Goal: Information Seeking & Learning: Learn about a topic

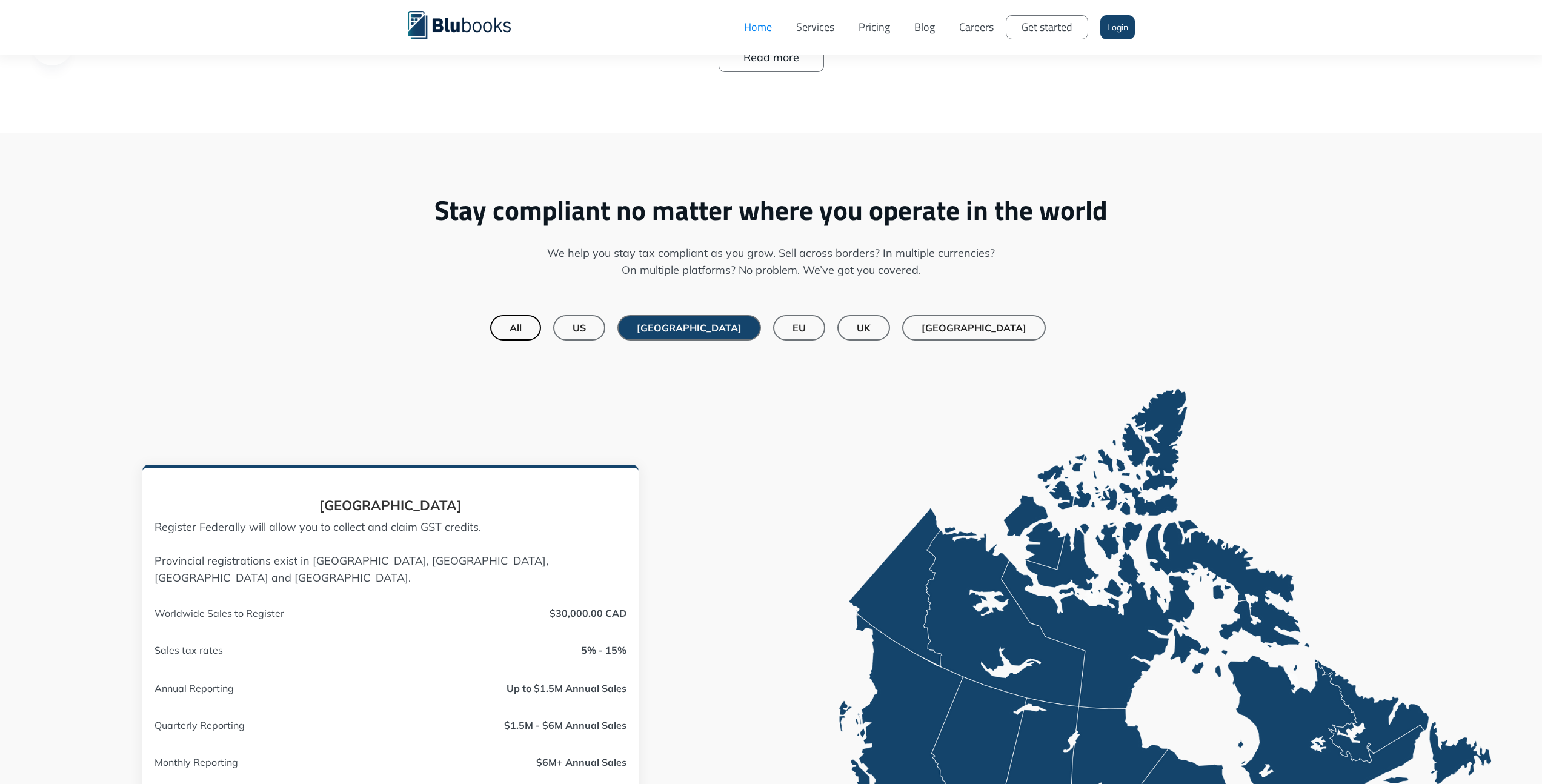
scroll to position [803, 0]
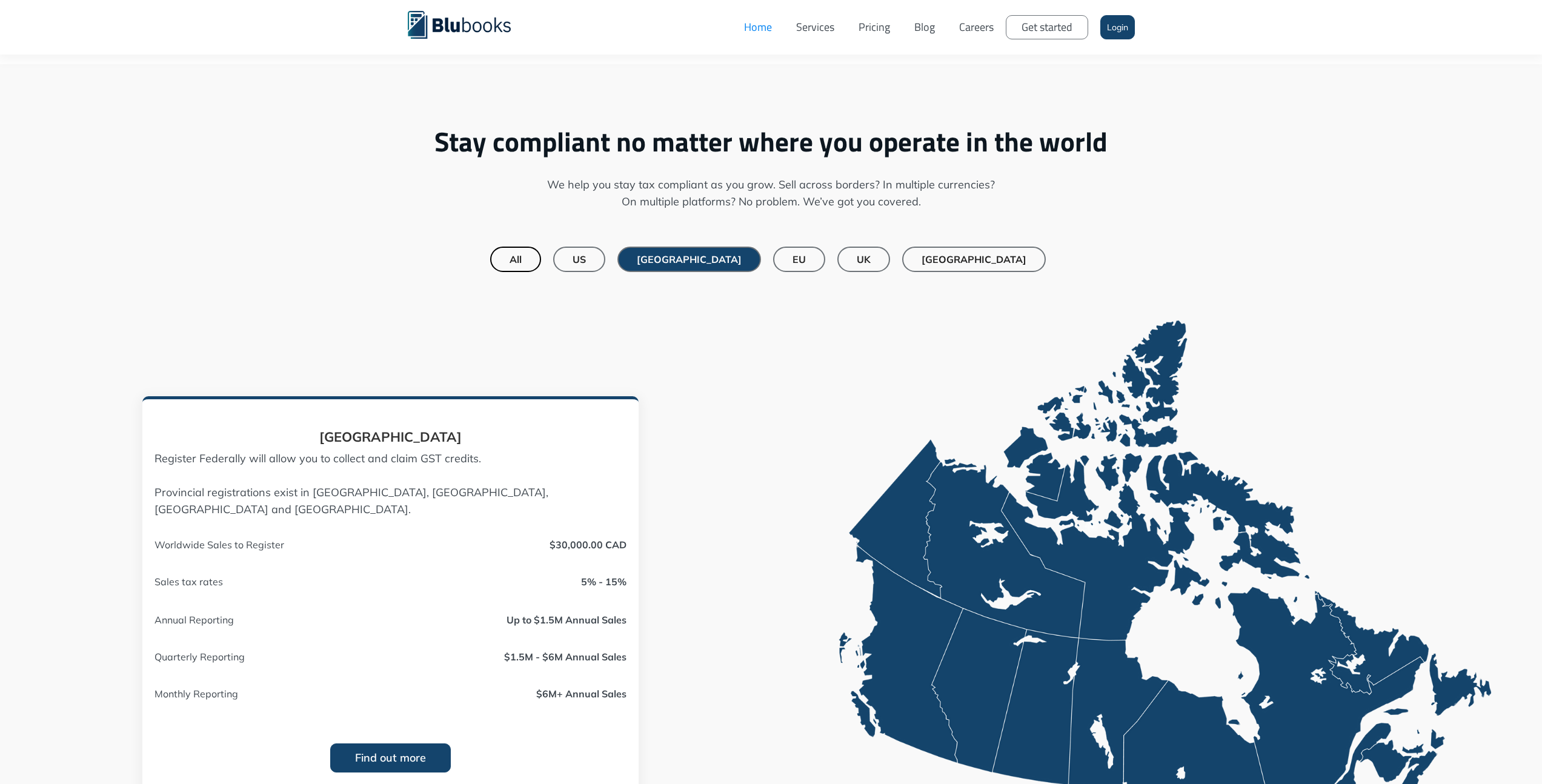
drag, startPoint x: 521, startPoint y: 25, endPoint x: 1215, endPoint y: 0, distance: 694.5
click at [962, 25] on link "Careers" at bounding box center [976, 27] width 58 height 36
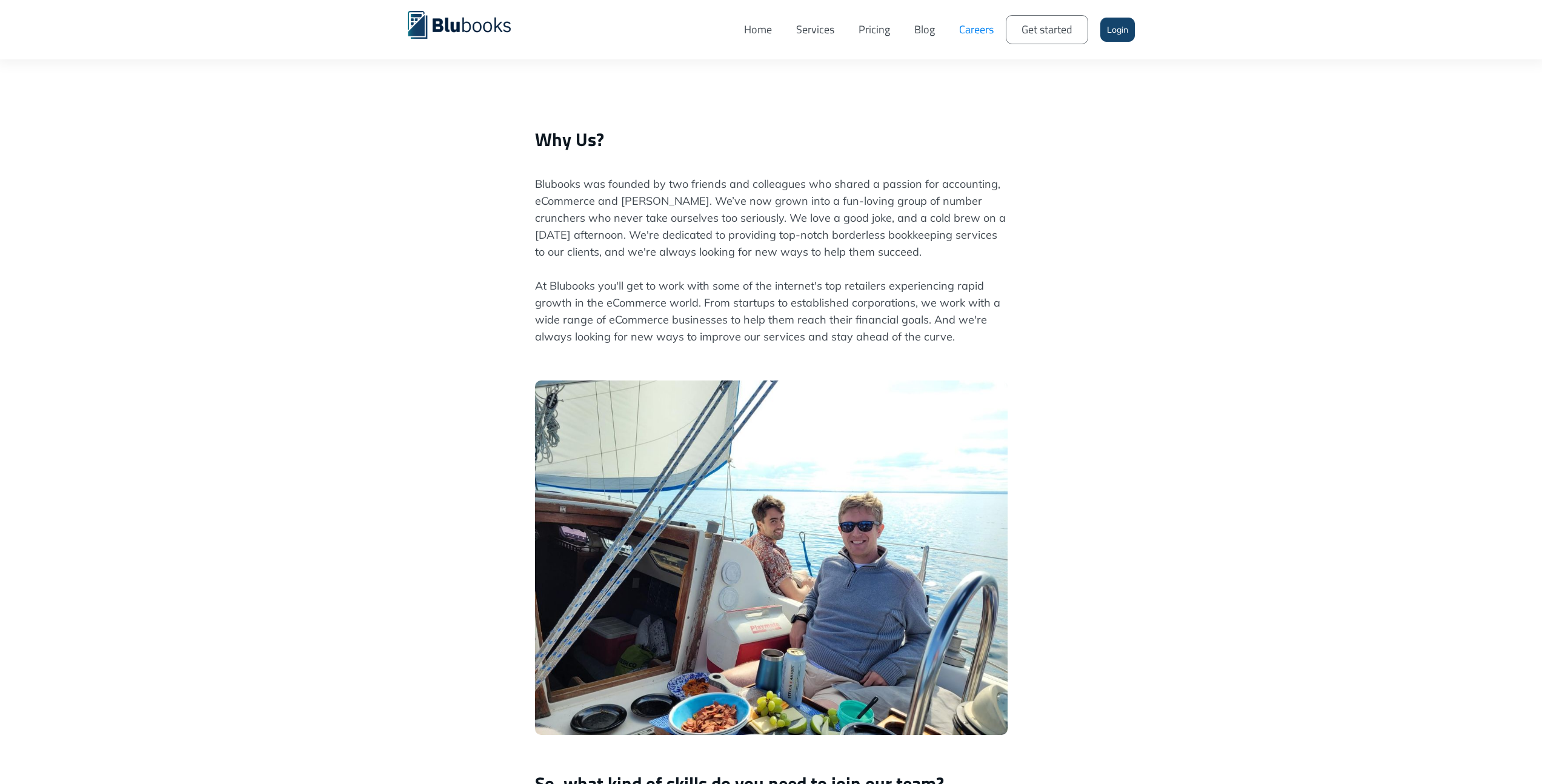
scroll to position [284, 0]
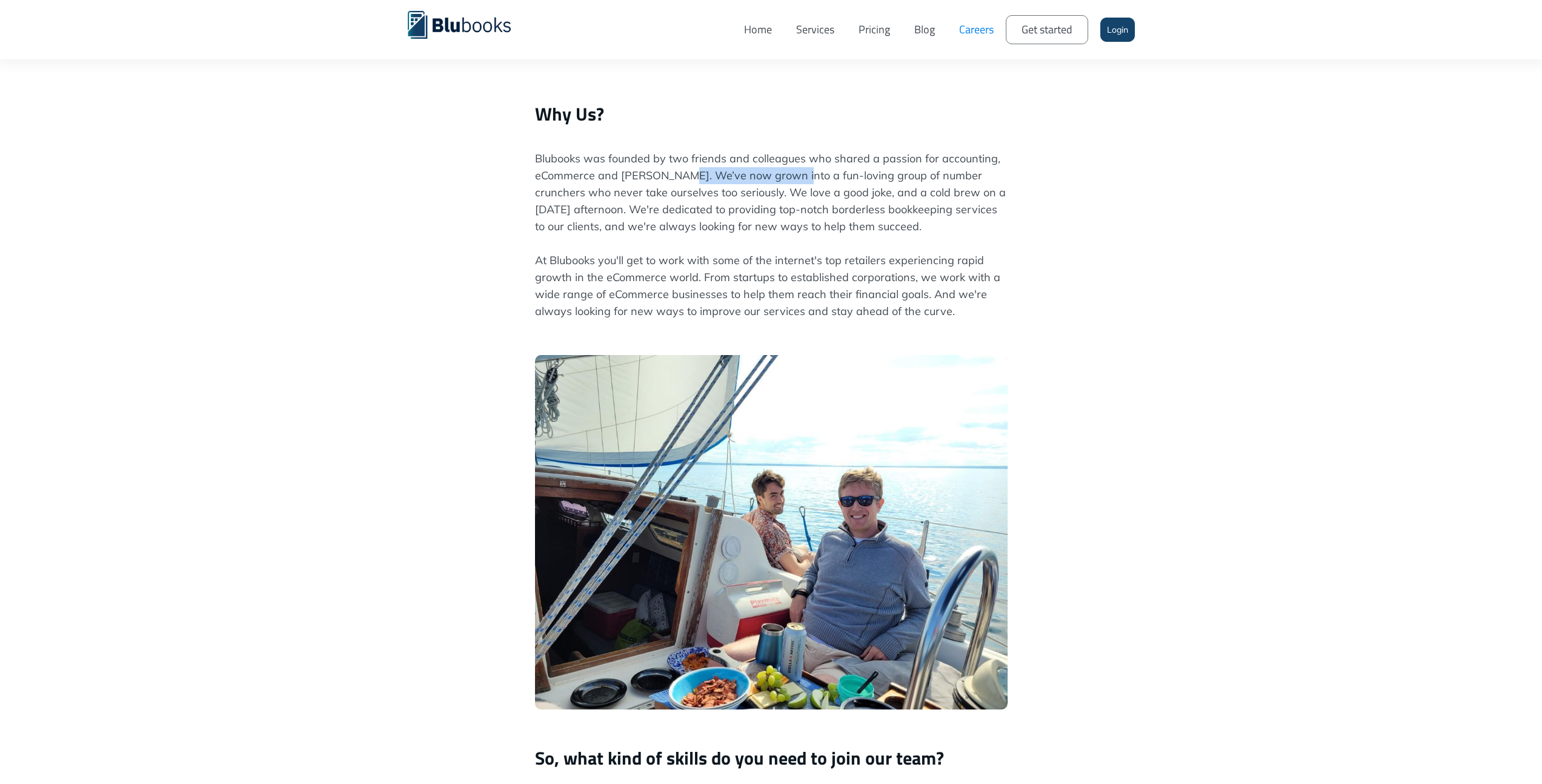
drag, startPoint x: 682, startPoint y: 173, endPoint x: 796, endPoint y: 173, distance: 114.0
click at [796, 173] on p "Blubooks was founded by two friends and colleagues who shared a passion for acc…" at bounding box center [771, 243] width 473 height 186
drag, startPoint x: 736, startPoint y: 190, endPoint x: 833, endPoint y: 190, distance: 97.0
click at [831, 190] on p "Blubooks was founded by two friends and colleagues who shared a passion for acc…" at bounding box center [771, 243] width 473 height 186
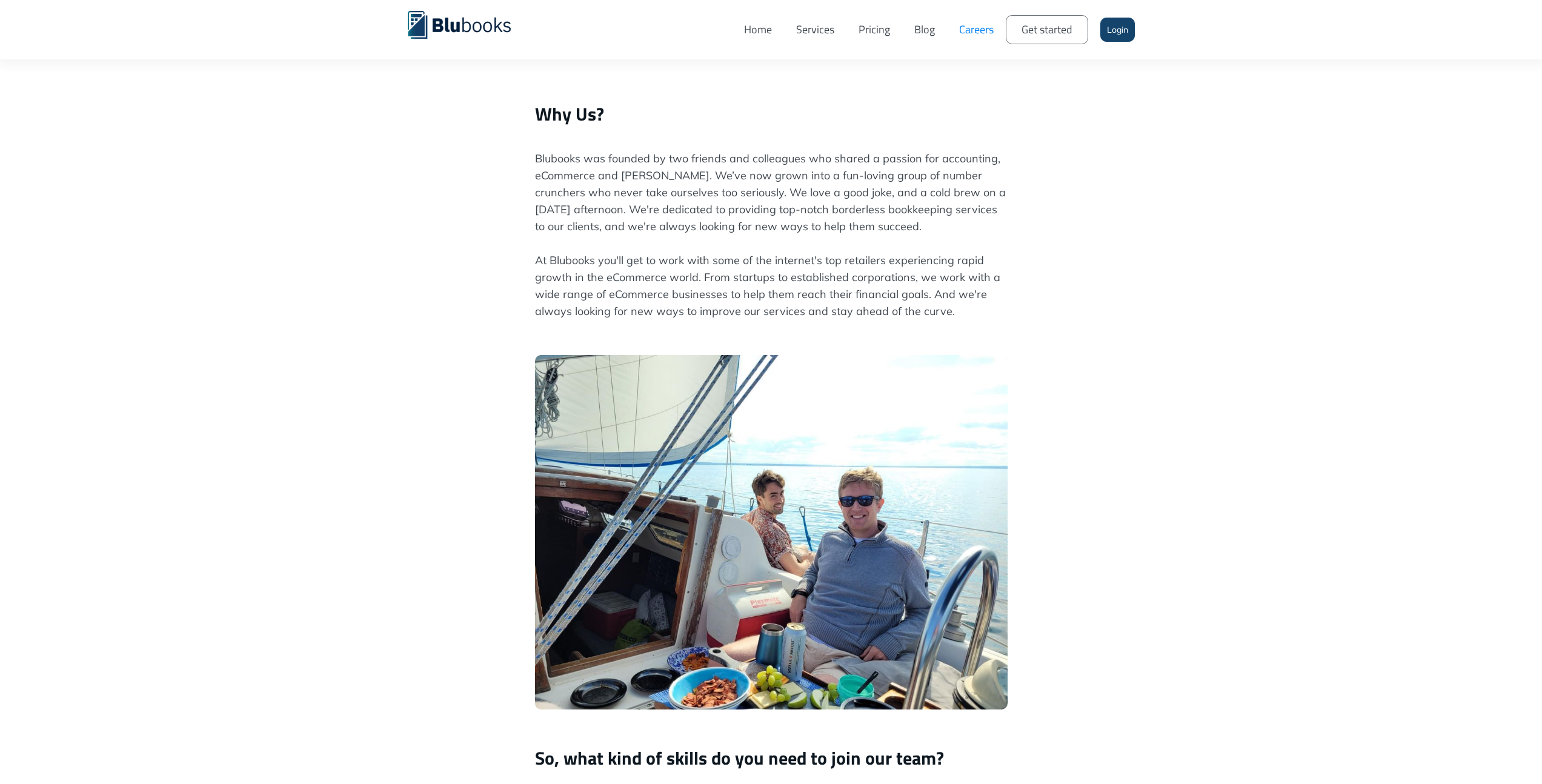
click at [833, 190] on p "Blubooks was founded by two friends and colleagues who shared a passion for acc…" at bounding box center [771, 243] width 473 height 186
drag, startPoint x: 836, startPoint y: 190, endPoint x: 913, endPoint y: 190, distance: 77.0
click at [913, 190] on p "Blubooks was founded by two friends and colleagues who shared a passion for acc…" at bounding box center [771, 243] width 473 height 186
drag, startPoint x: 593, startPoint y: 210, endPoint x: 730, endPoint y: 216, distance: 137.1
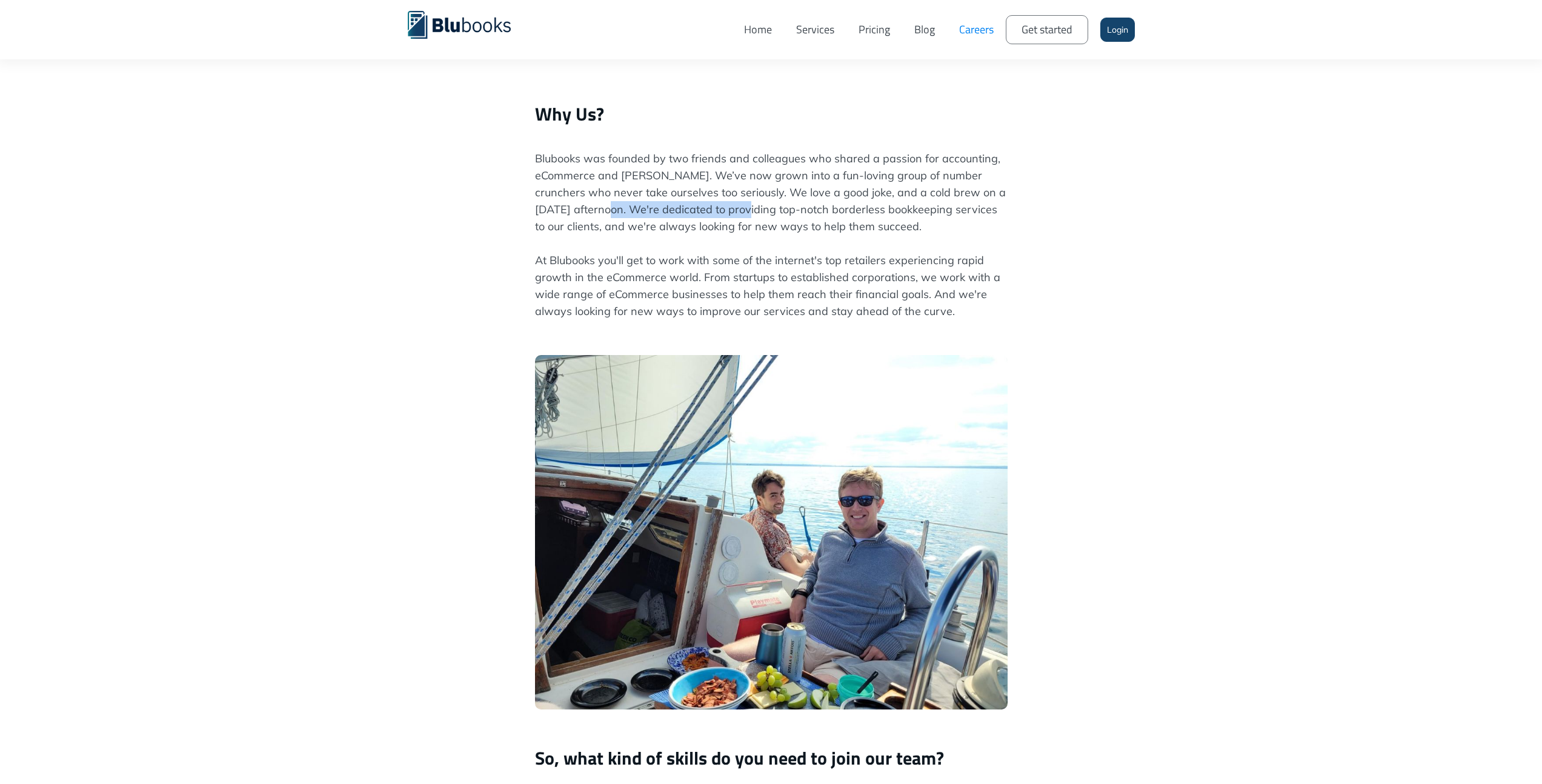
click at [730, 216] on p "Blubooks was founded by two friends and colleagues who shared a passion for acc…" at bounding box center [771, 243] width 473 height 186
drag, startPoint x: 889, startPoint y: 227, endPoint x: 761, endPoint y: 226, distance: 128.0
click at [761, 226] on p "Blubooks was founded by two friends and colleagues who shared a passion for acc…" at bounding box center [771, 243] width 473 height 186
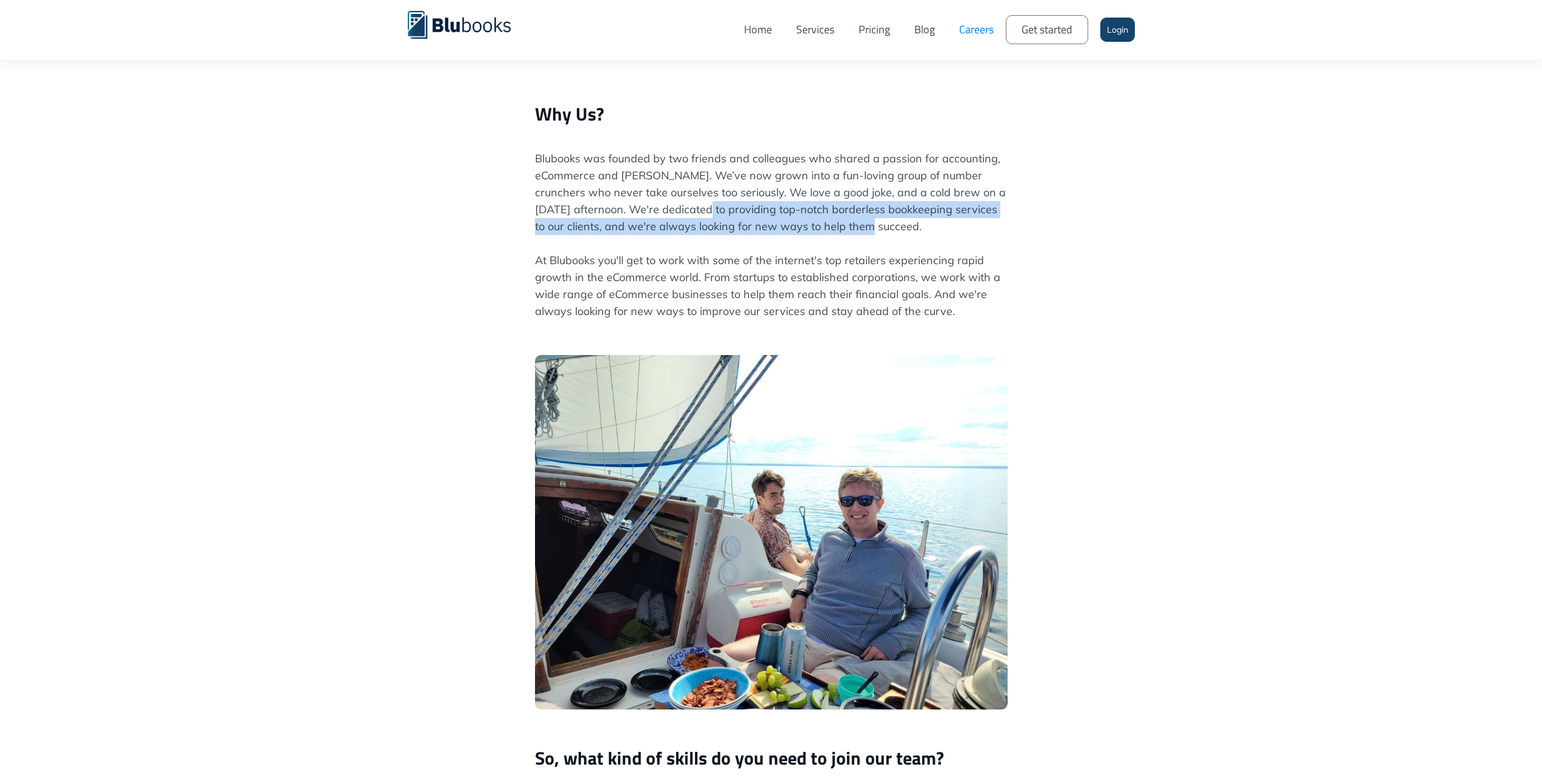
drag, startPoint x: 689, startPoint y: 214, endPoint x: 855, endPoint y: 231, distance: 166.9
click at [854, 230] on p "Blubooks was founded by two friends and colleagues who shared a passion for acc…" at bounding box center [771, 243] width 473 height 186
click at [855, 231] on p "Blubooks was founded by two friends and colleagues who shared a passion for acc…" at bounding box center [771, 243] width 473 height 186
drag, startPoint x: 907, startPoint y: 225, endPoint x: 705, endPoint y: 215, distance: 202.2
click at [705, 215] on p "Blubooks was founded by two friends and colleagues who shared a passion for acc…" at bounding box center [771, 243] width 473 height 186
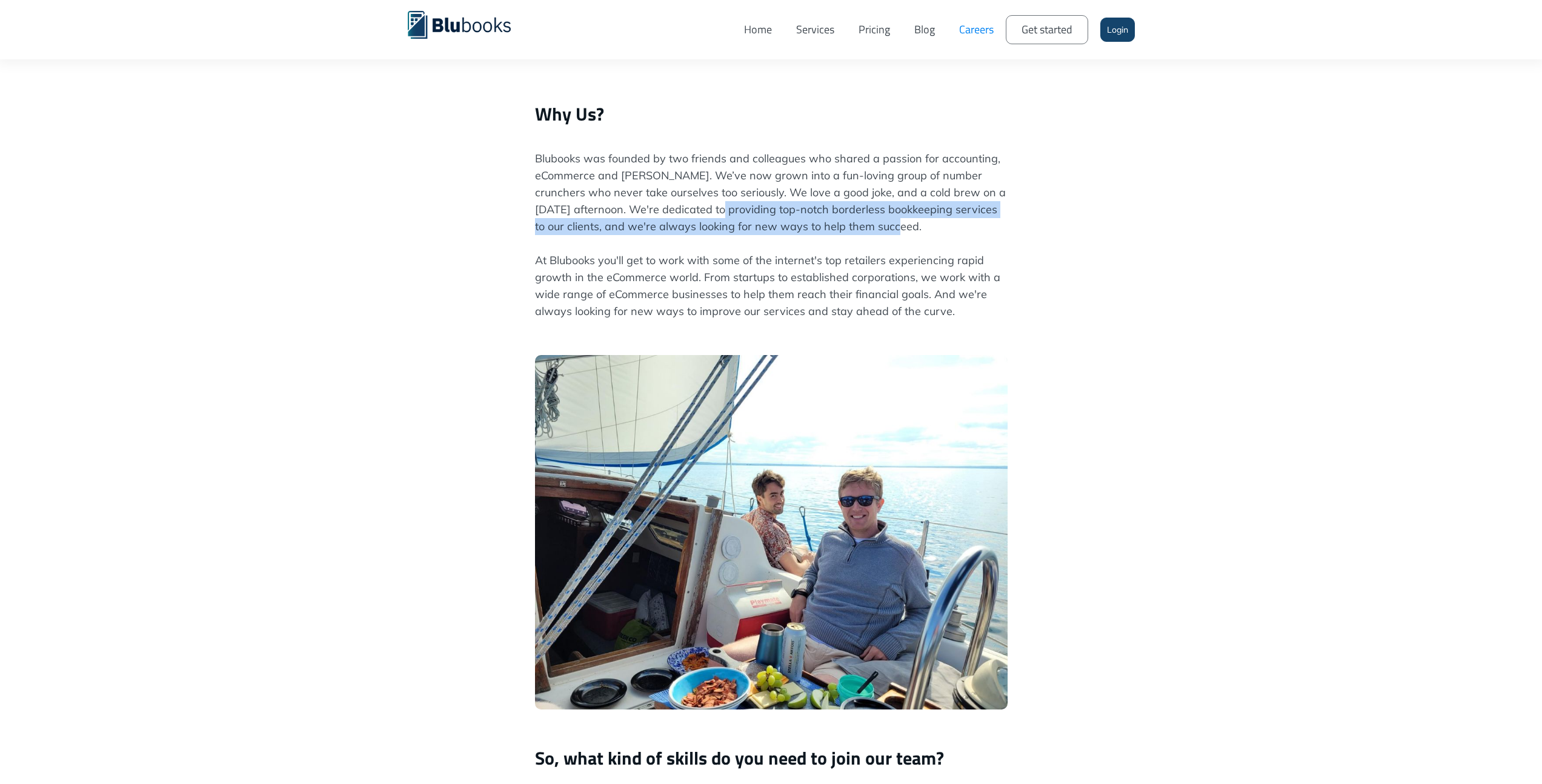
click at [705, 215] on p "Blubooks was founded by two friends and colleagues who shared a passion for acc…" at bounding box center [771, 243] width 473 height 186
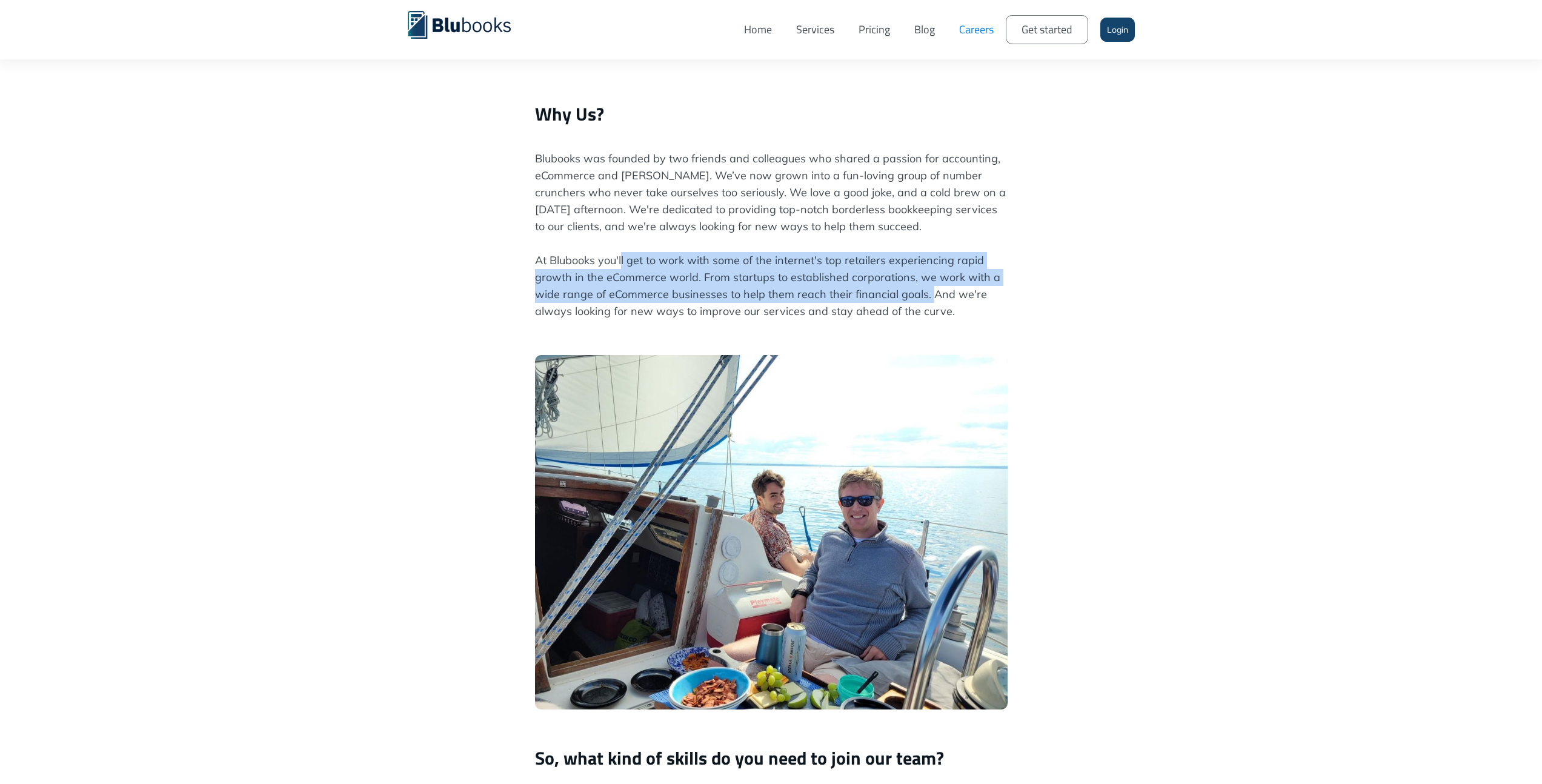
drag, startPoint x: 622, startPoint y: 261, endPoint x: 930, endPoint y: 302, distance: 310.7
click at [930, 302] on p "Blubooks was founded by two friends and colleagues who shared a passion for acc…" at bounding box center [771, 243] width 473 height 186
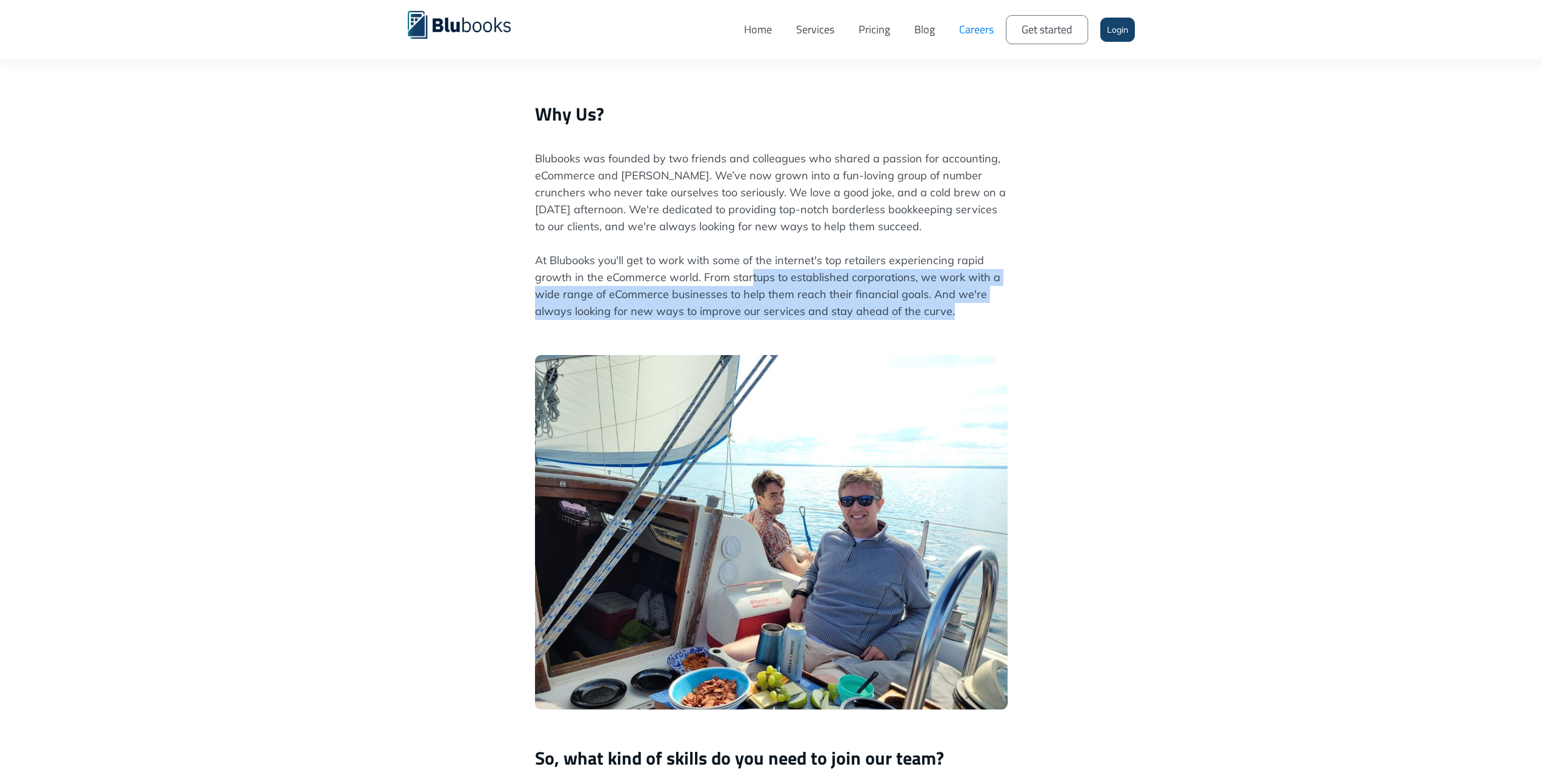
drag, startPoint x: 946, startPoint y: 307, endPoint x: 748, endPoint y: 280, distance: 199.8
click at [748, 280] on p "Blubooks was founded by two friends and colleagues who shared a passion for acc…" at bounding box center [771, 243] width 473 height 186
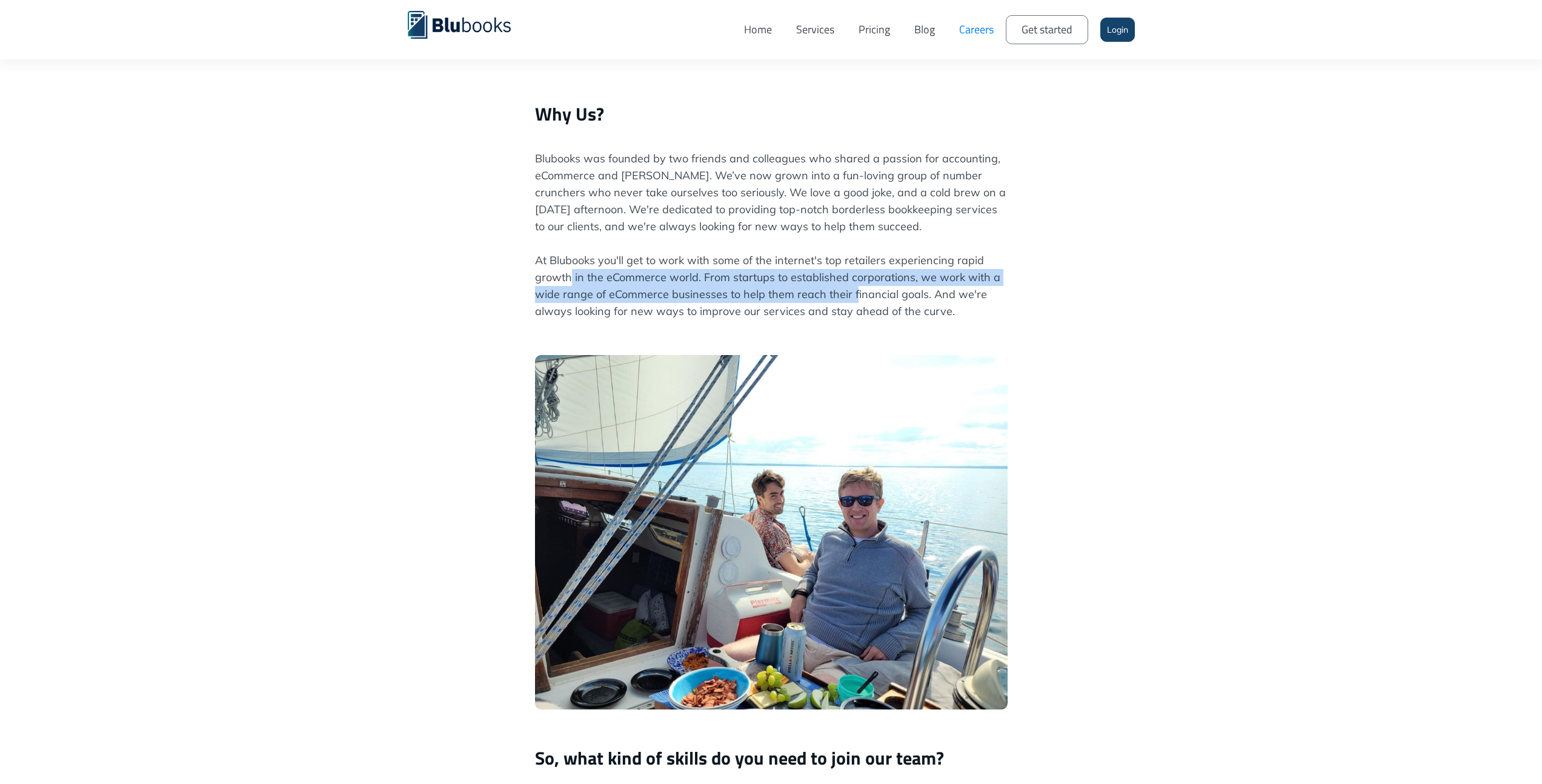
drag, startPoint x: 572, startPoint y: 272, endPoint x: 854, endPoint y: 296, distance: 283.0
click at [854, 296] on p "Blubooks was founded by two friends and colleagues who shared a passion for acc…" at bounding box center [771, 243] width 473 height 186
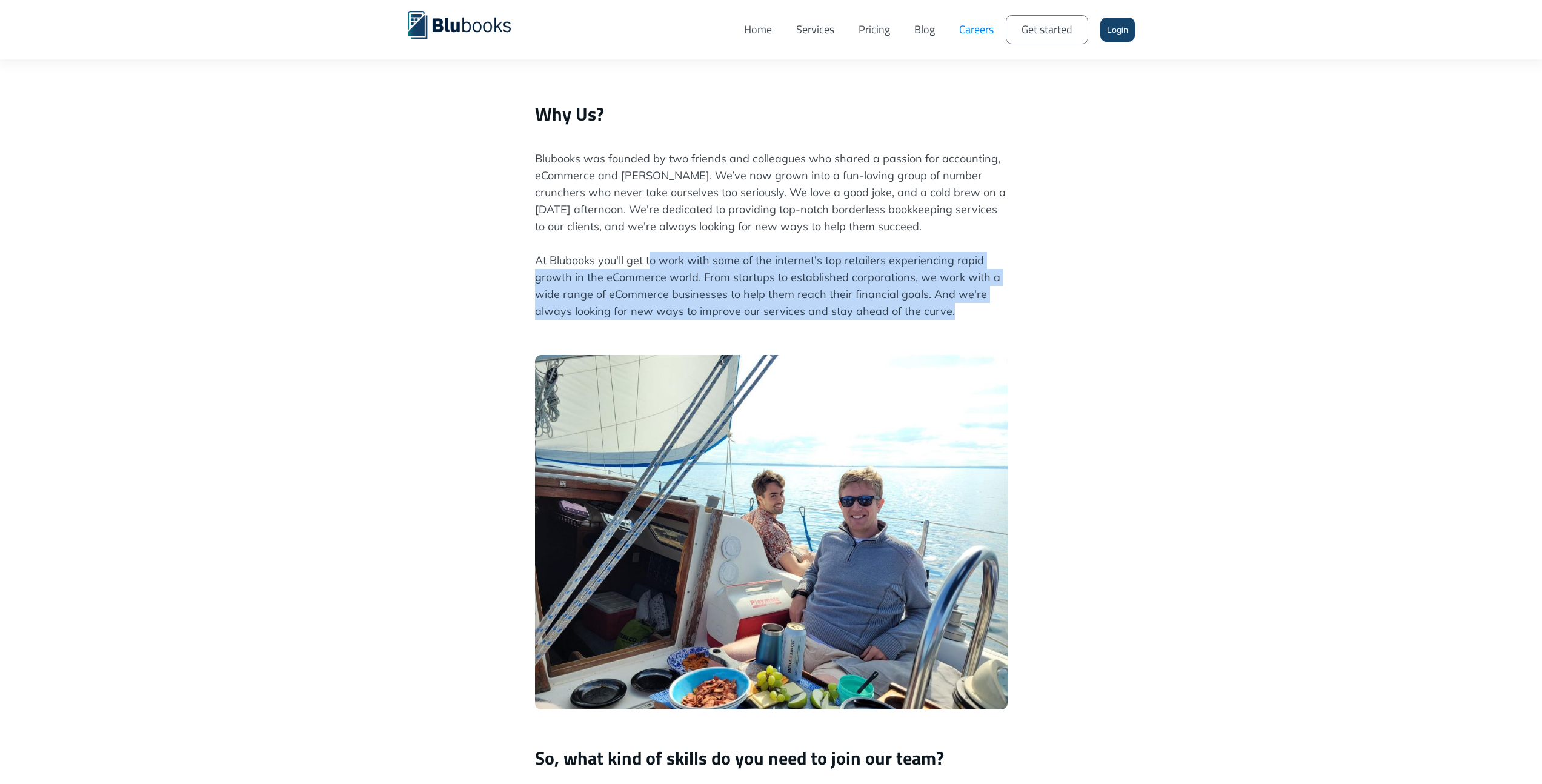
drag, startPoint x: 949, startPoint y: 305, endPoint x: 644, endPoint y: 258, distance: 308.6
click at [644, 258] on p "Blubooks was founded by two friends and colleagues who shared a passion for acc…" at bounding box center [771, 243] width 473 height 186
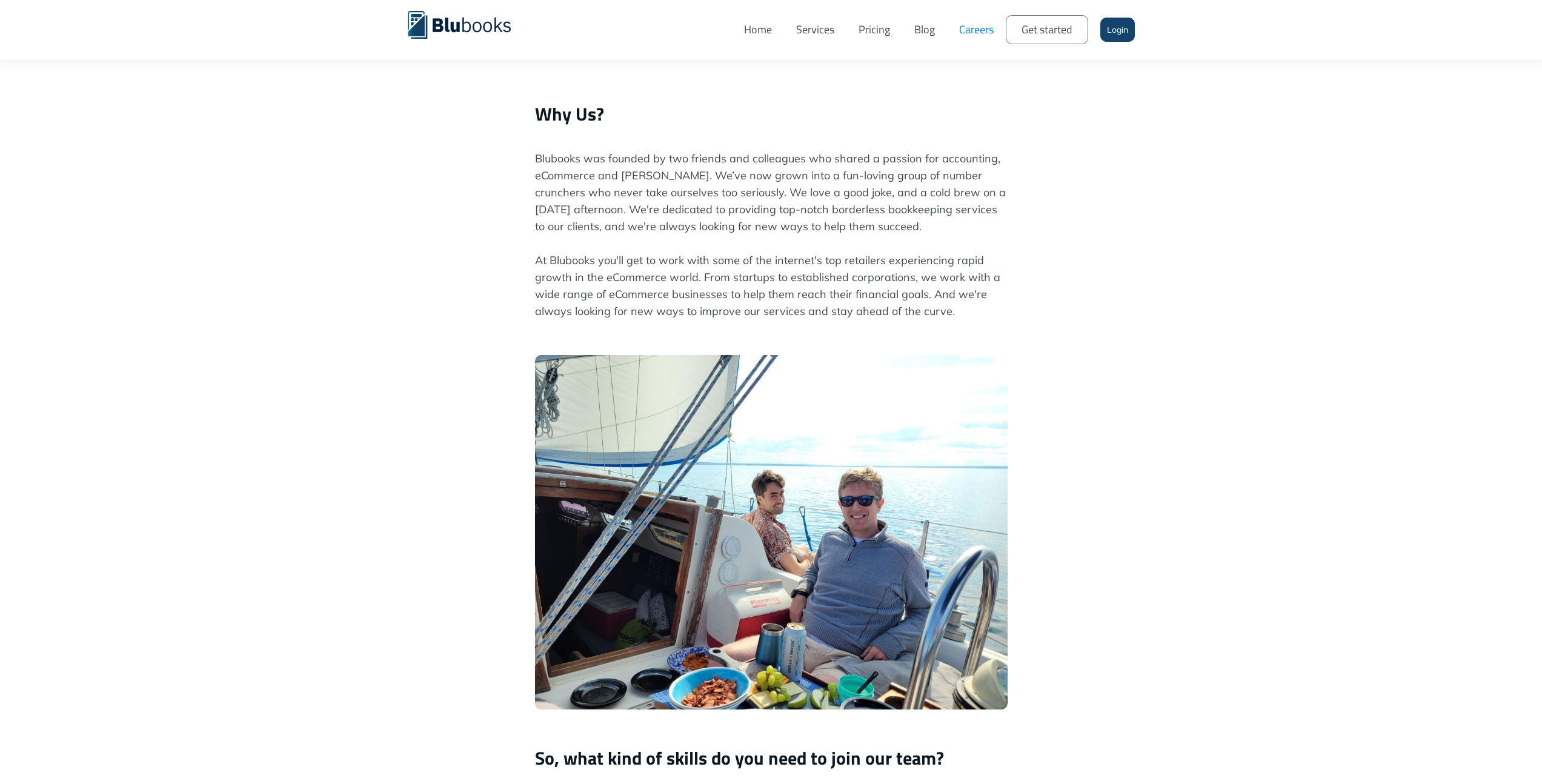
click at [644, 258] on p "Blubooks was founded by two friends and colleagues who shared a passion for acc…" at bounding box center [771, 243] width 473 height 186
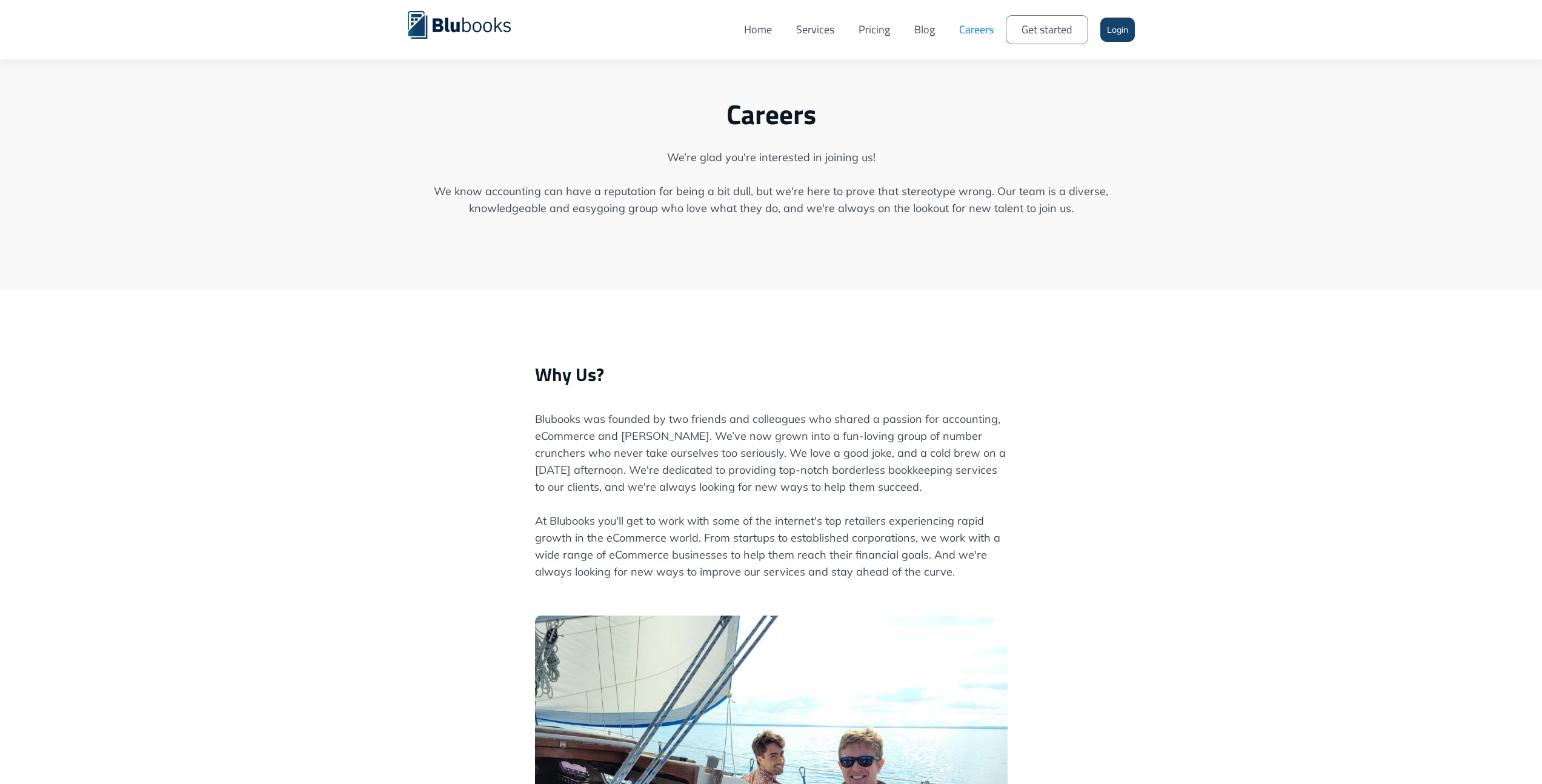
scroll to position [0, 0]
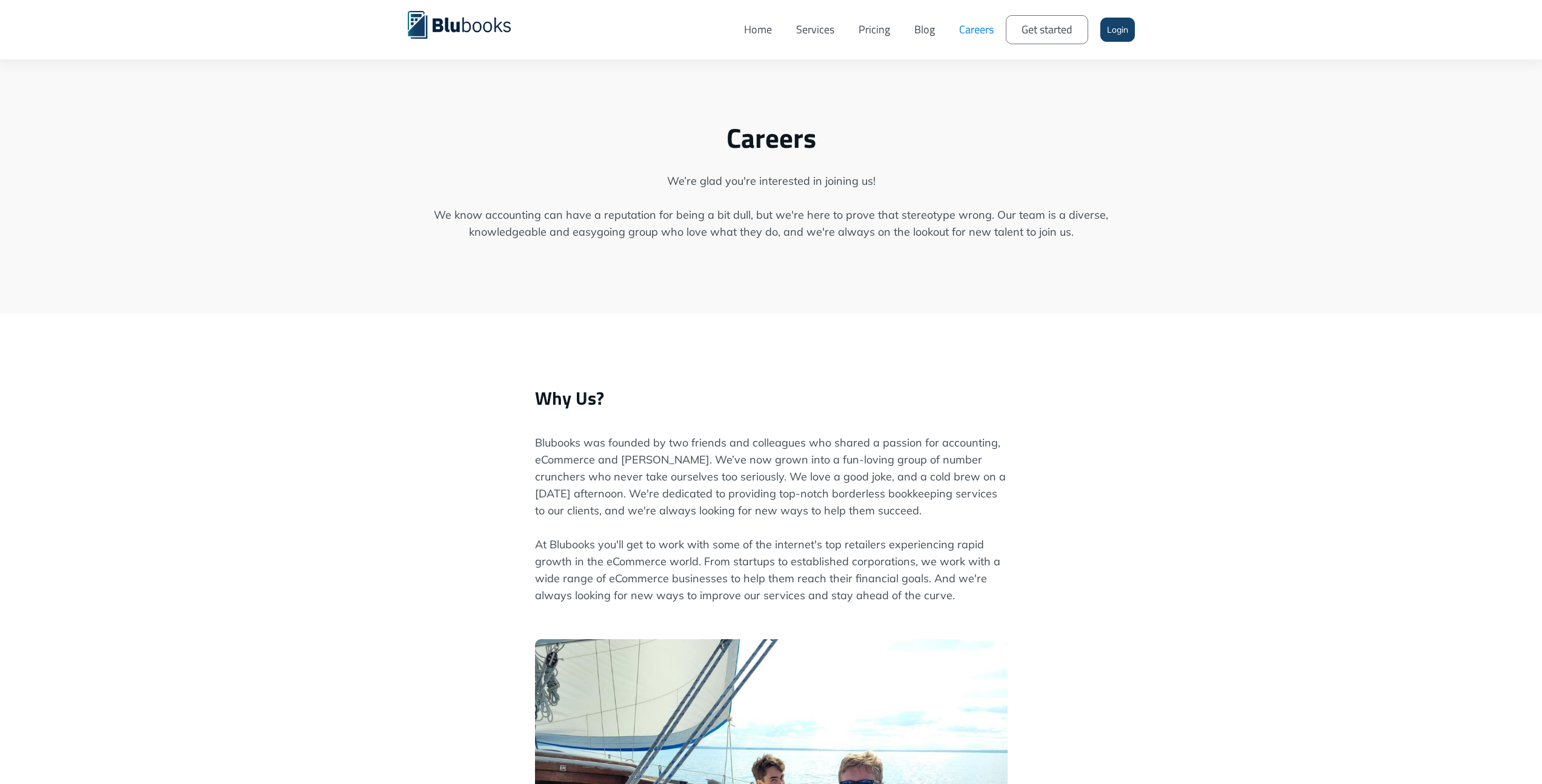
click at [749, 25] on link "Home" at bounding box center [758, 30] width 52 height 41
